Goal: Find specific page/section: Find specific page/section

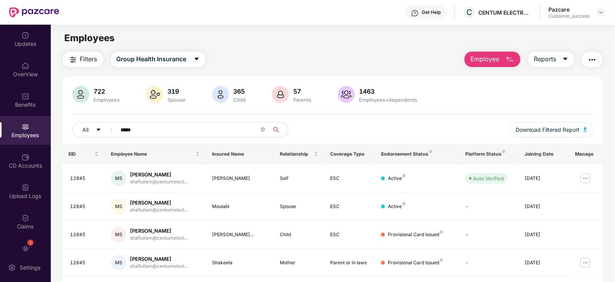
scroll to position [50, 0]
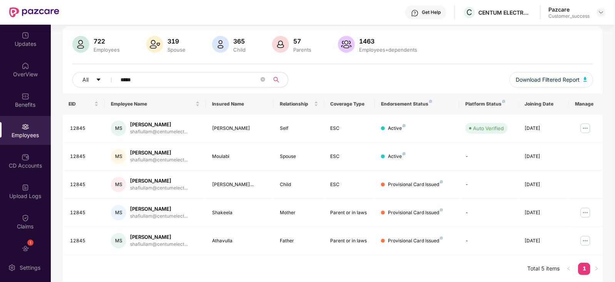
click at [438, 11] on div "Get Help" at bounding box center [431, 12] width 19 height 6
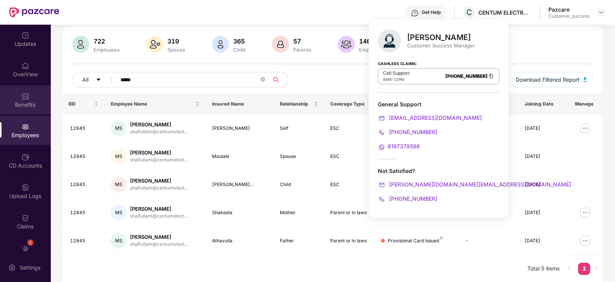
scroll to position [0, 0]
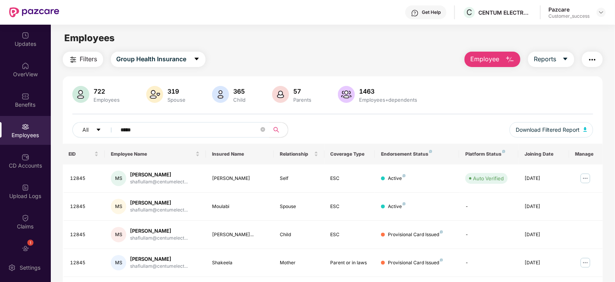
click at [262, 62] on div "Filters Group Health Insurance Employee Reports" at bounding box center [333, 59] width 540 height 15
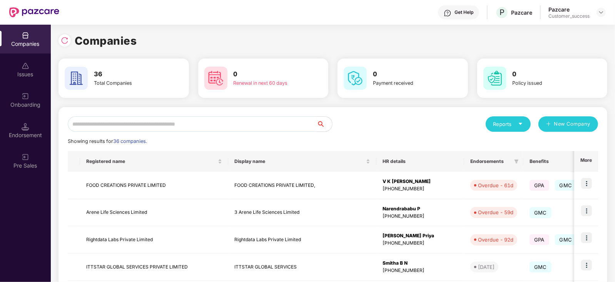
click at [156, 124] on input "text" at bounding box center [192, 123] width 249 height 15
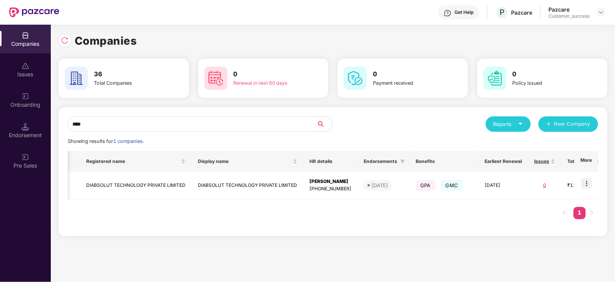
scroll to position [0, 110]
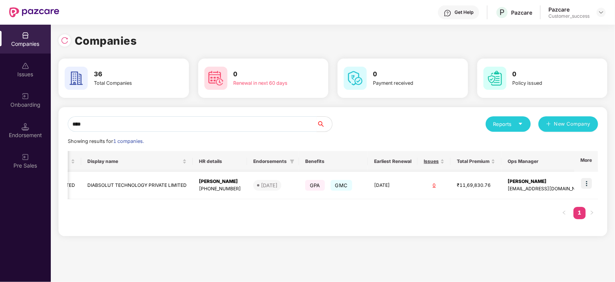
type input "****"
click at [585, 182] on img at bounding box center [586, 183] width 11 height 11
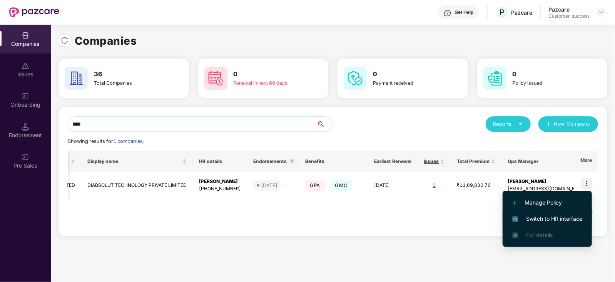
click at [558, 217] on span "Switch to HR interface" at bounding box center [547, 218] width 70 height 8
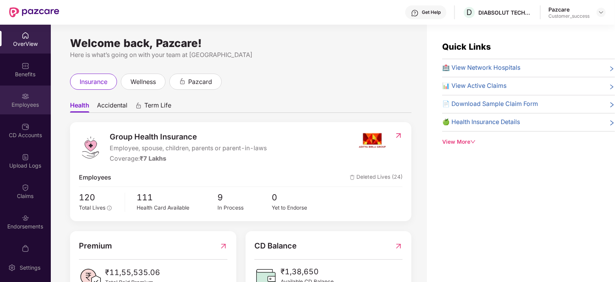
click at [32, 102] on div "Employees" at bounding box center [25, 105] width 51 height 8
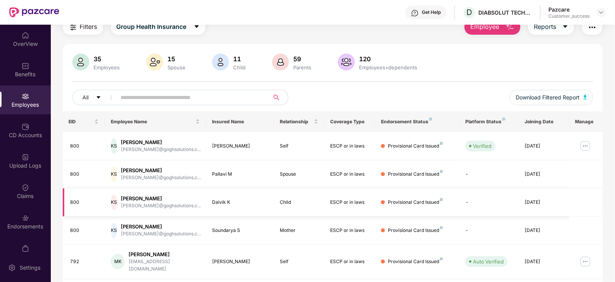
scroll to position [0, 0]
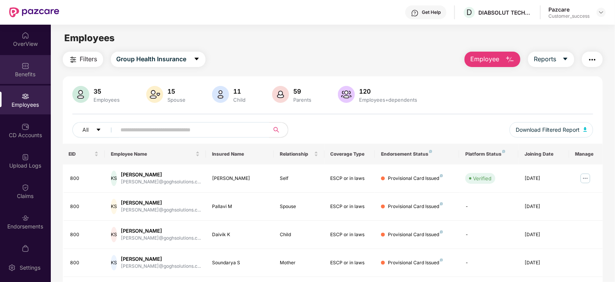
click at [22, 69] on img at bounding box center [26, 66] width 8 height 8
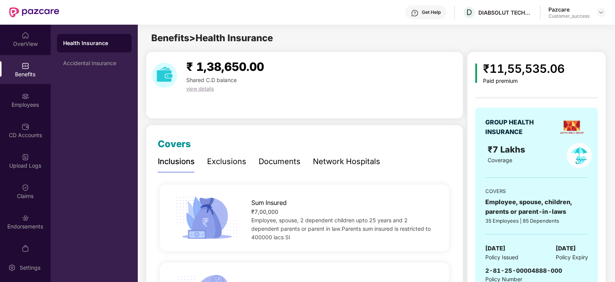
click at [327, 159] on div "Network Hospitals" at bounding box center [346, 161] width 67 height 12
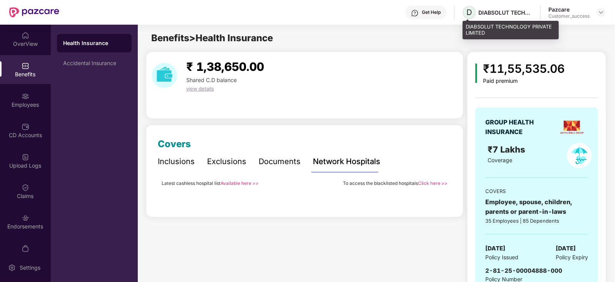
click at [473, 12] on span "D" at bounding box center [468, 12] width 13 height 13
click at [470, 10] on span "D" at bounding box center [469, 12] width 5 height 9
click at [469, 13] on span "D" at bounding box center [469, 12] width 5 height 9
click at [472, 13] on span "D" at bounding box center [469, 12] width 5 height 9
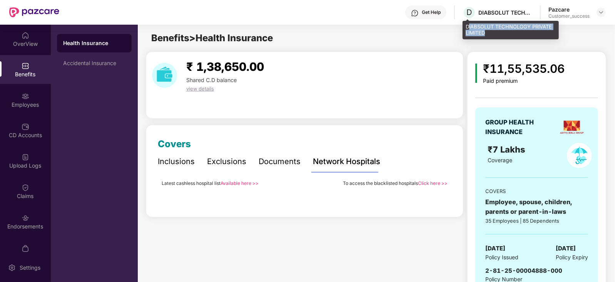
drag, startPoint x: 468, startPoint y: 22, endPoint x: 494, endPoint y: 32, distance: 28.0
click at [494, 32] on div "DIABSOLUT TECHNOLOGY PRIVATE LIMITED" at bounding box center [510, 30] width 96 height 18
copy div "IABSOLUT TECHNOLOGY PRIVATE LIMITED"
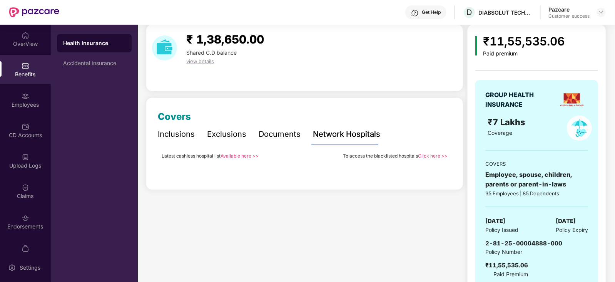
scroll to position [49, 0]
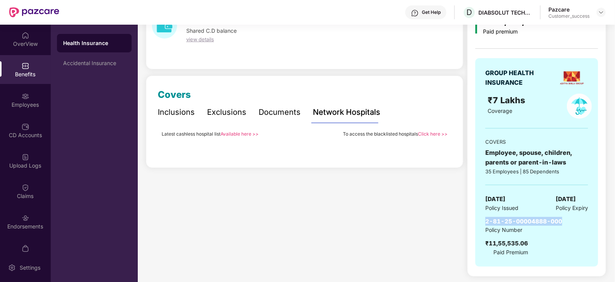
drag, startPoint x: 564, startPoint y: 216, endPoint x: 485, endPoint y: 222, distance: 79.5
click at [485, 222] on div "2-81-25-00004888-000 Policy Number ₹11,55,535.06 Paid Premium" at bounding box center [536, 237] width 103 height 40
copy span "2-81-25-00004888-000"
